Goal: Task Accomplishment & Management: Manage account settings

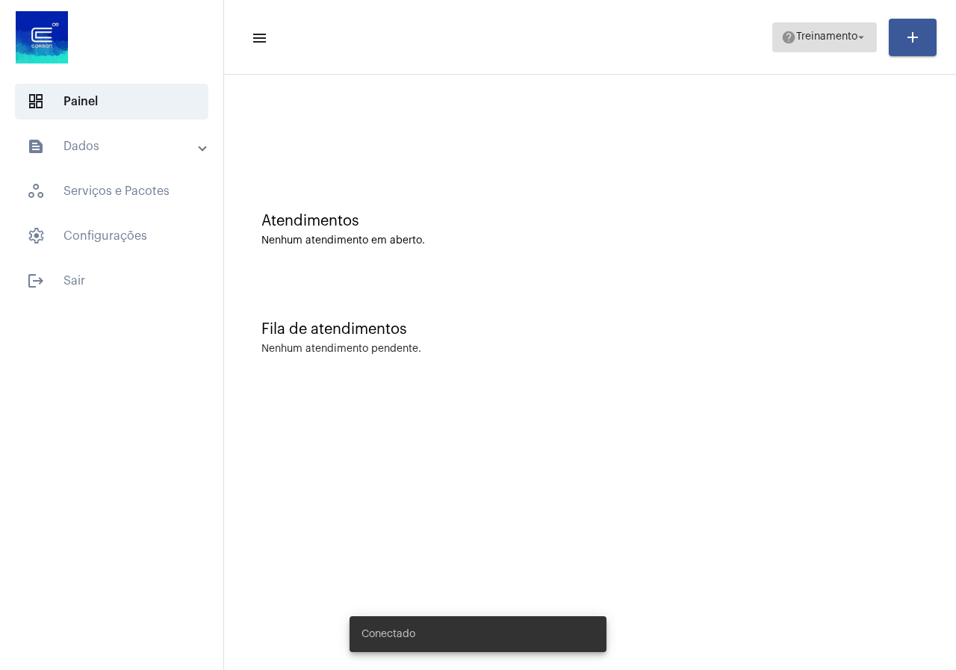
click at [796, 38] on span "Treinamento" at bounding box center [826, 37] width 61 height 10
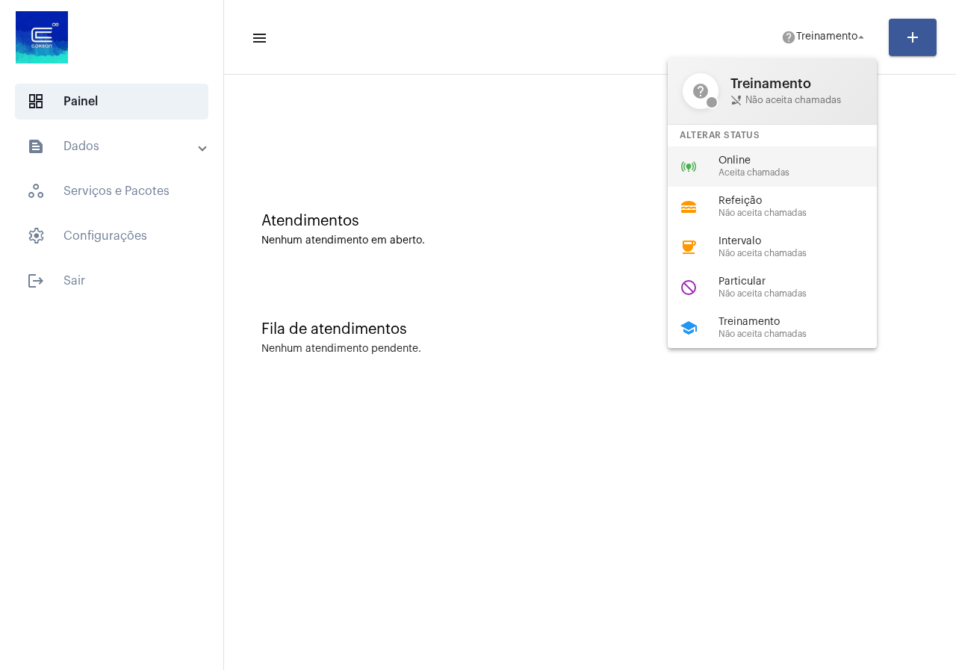
click at [777, 169] on span "Aceita chamadas" at bounding box center [804, 173] width 170 height 10
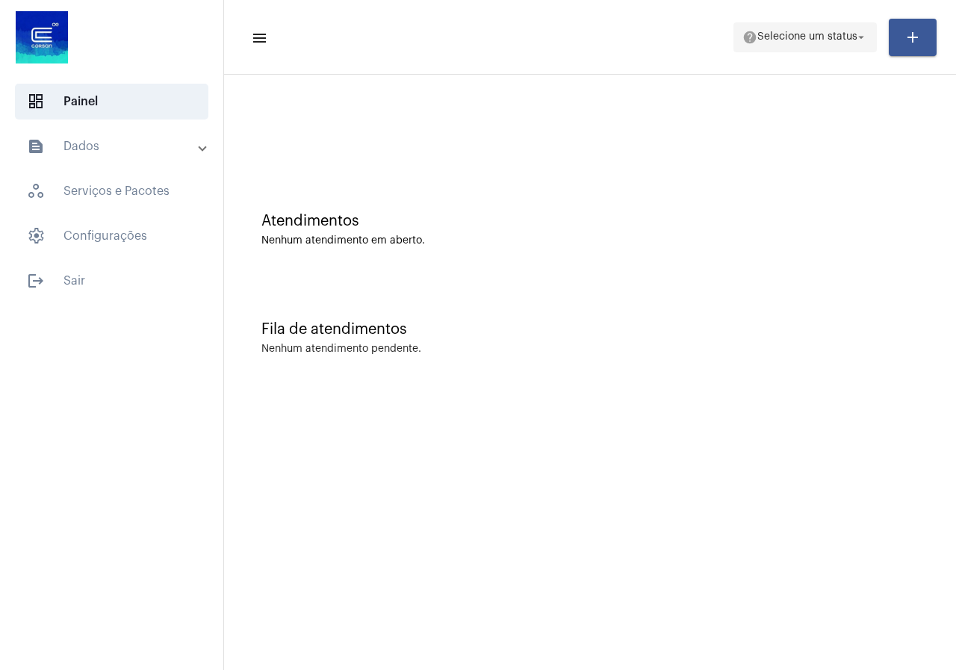
click at [752, 23] on span "help Selecione um status arrow_drop_down" at bounding box center [806, 36] width 126 height 27
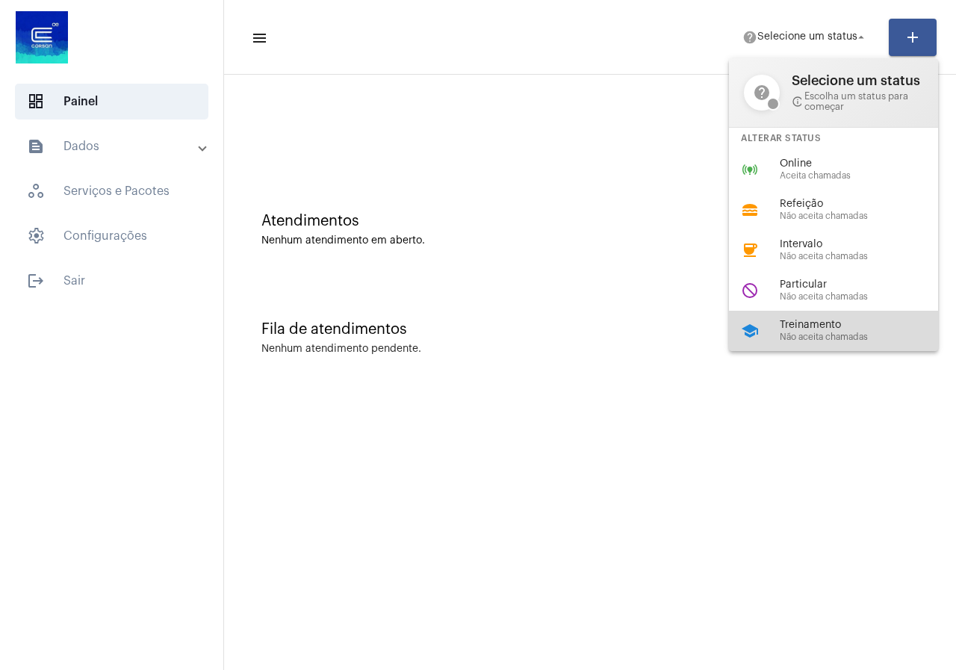
click at [790, 325] on span "Treinamento" at bounding box center [865, 325] width 170 height 11
